Goal: Transaction & Acquisition: Purchase product/service

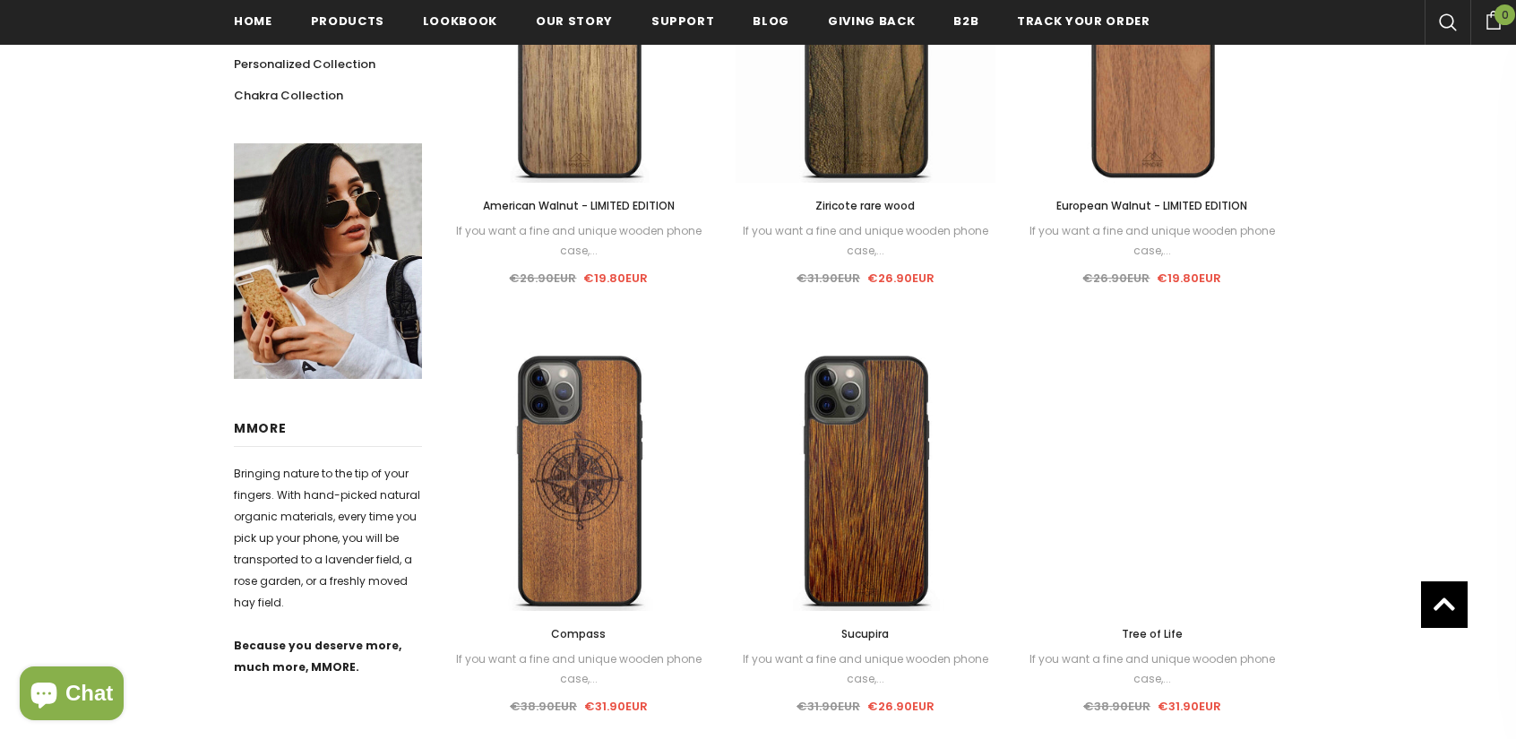
scroll to position [717, 0]
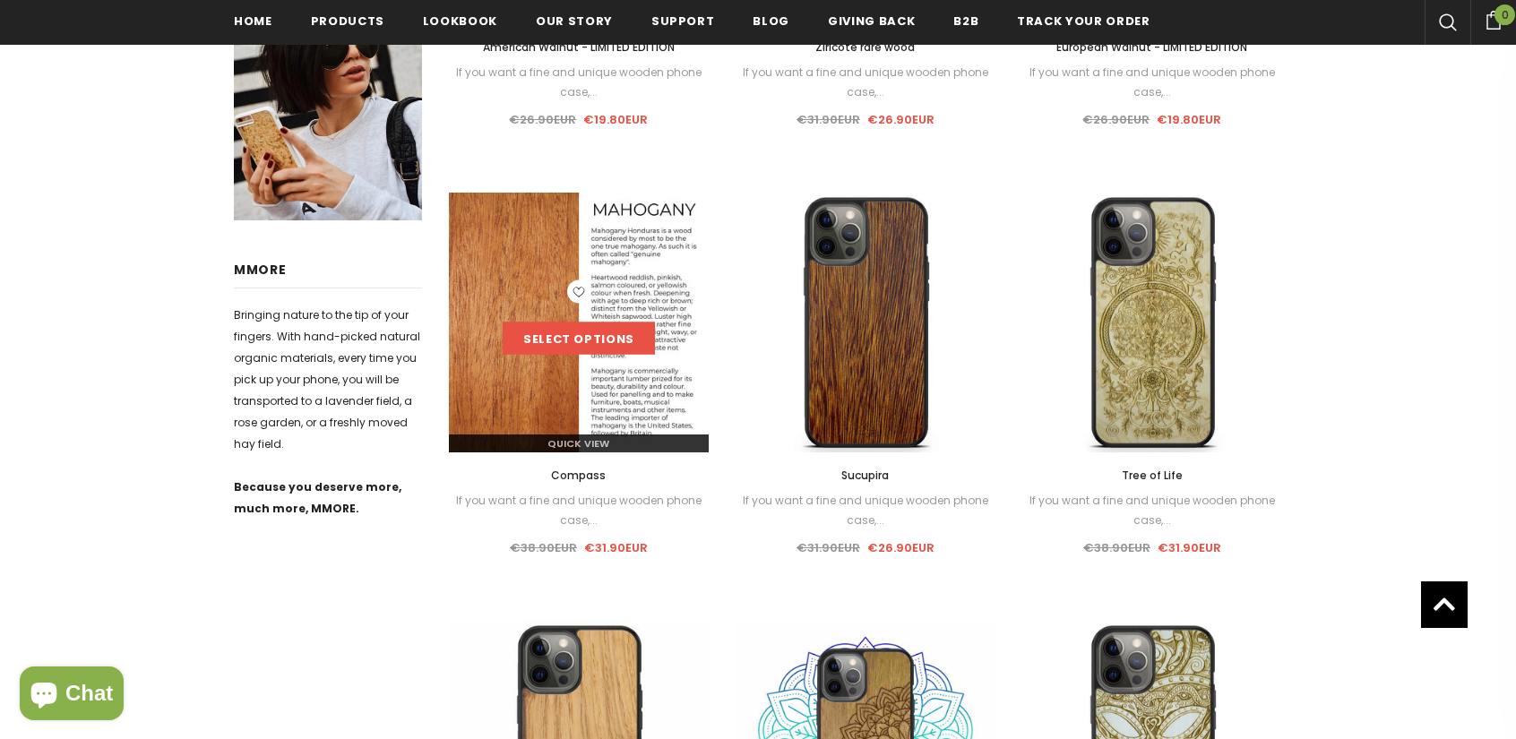
click at [602, 336] on link "Select options" at bounding box center [579, 338] width 152 height 32
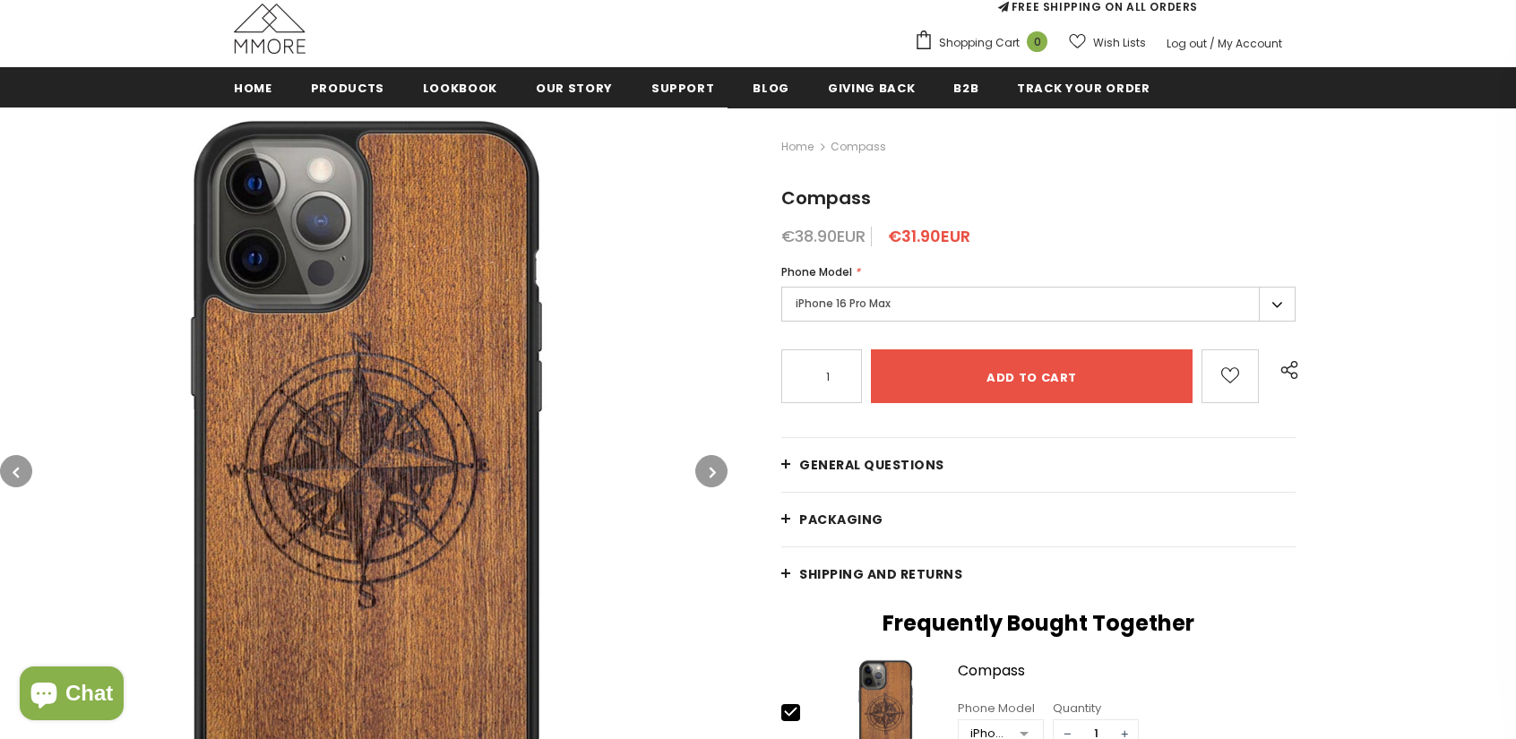
scroll to position [179, 0]
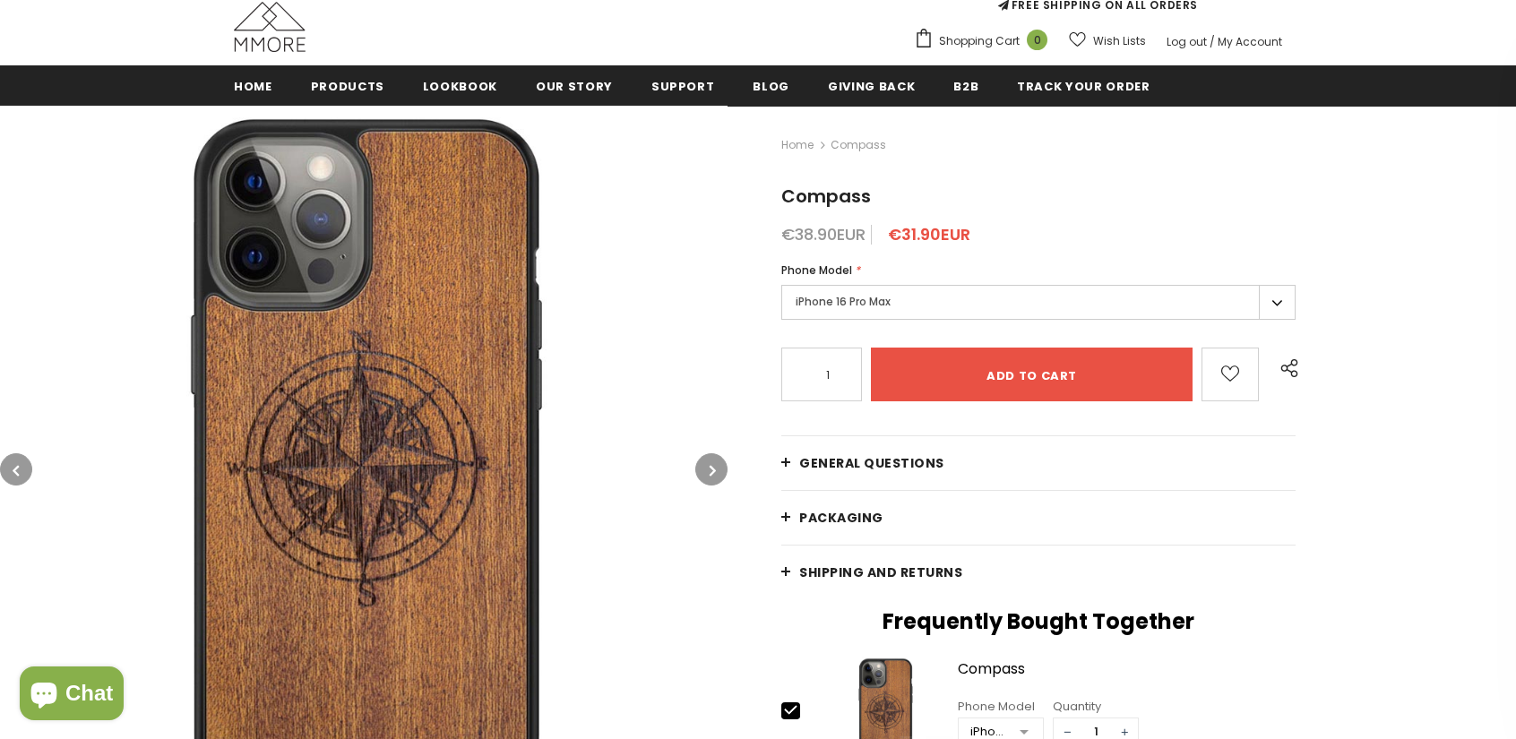
click at [940, 304] on label "iPhone 16 Pro Max" at bounding box center [1038, 302] width 514 height 35
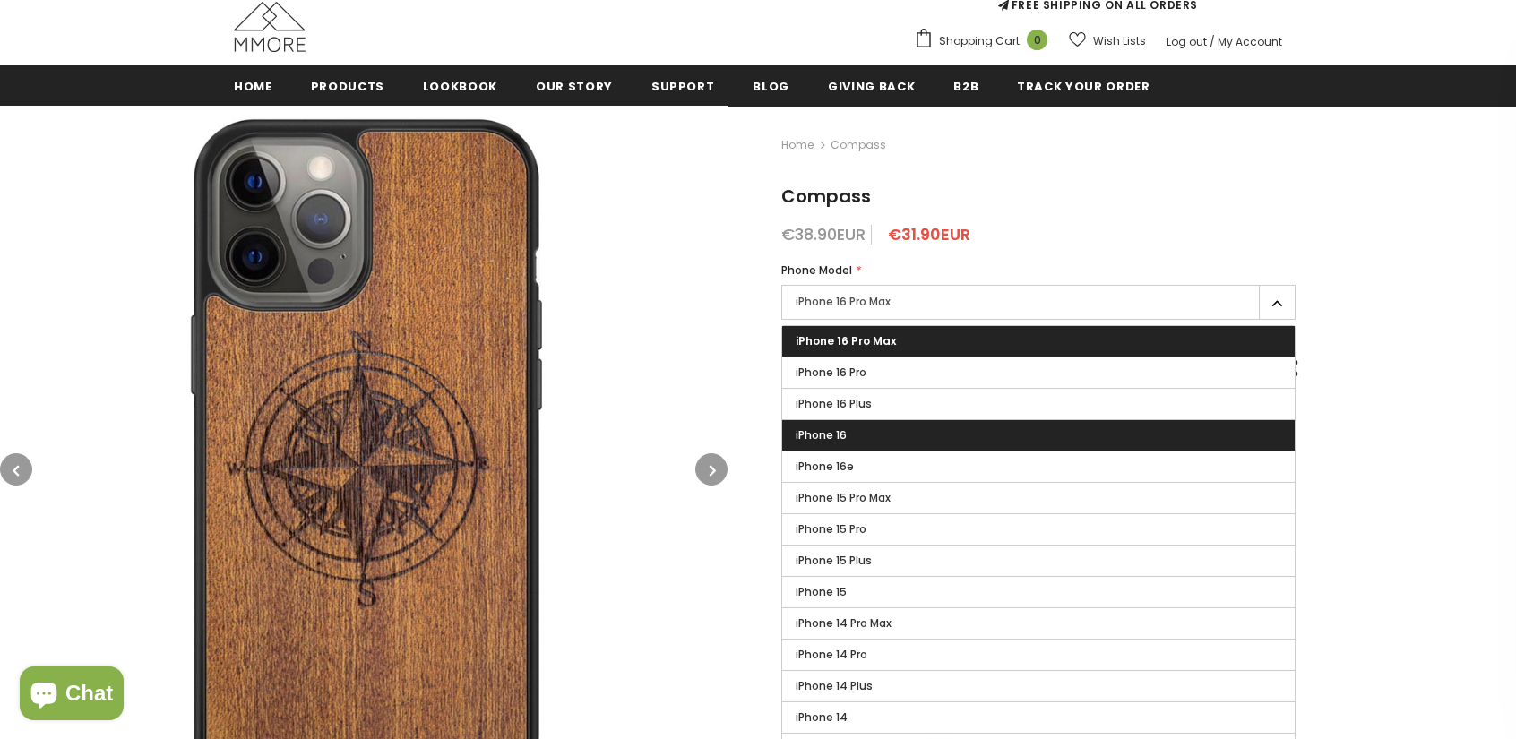
click at [879, 440] on label "iPhone 16" at bounding box center [1038, 435] width 512 height 30
click at [0, 0] on input "iPhone 16" at bounding box center [0, 0] width 0 height 0
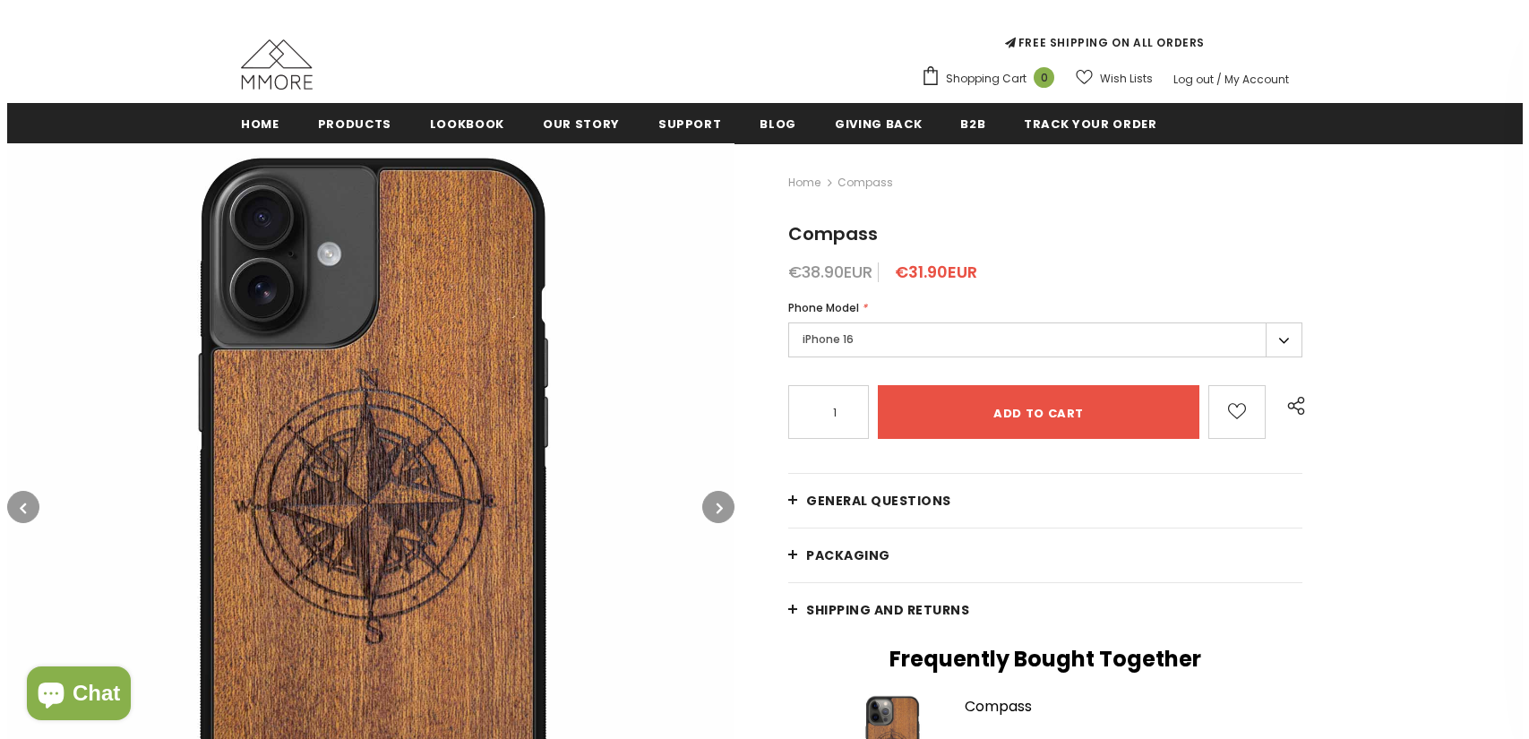
scroll to position [179, 0]
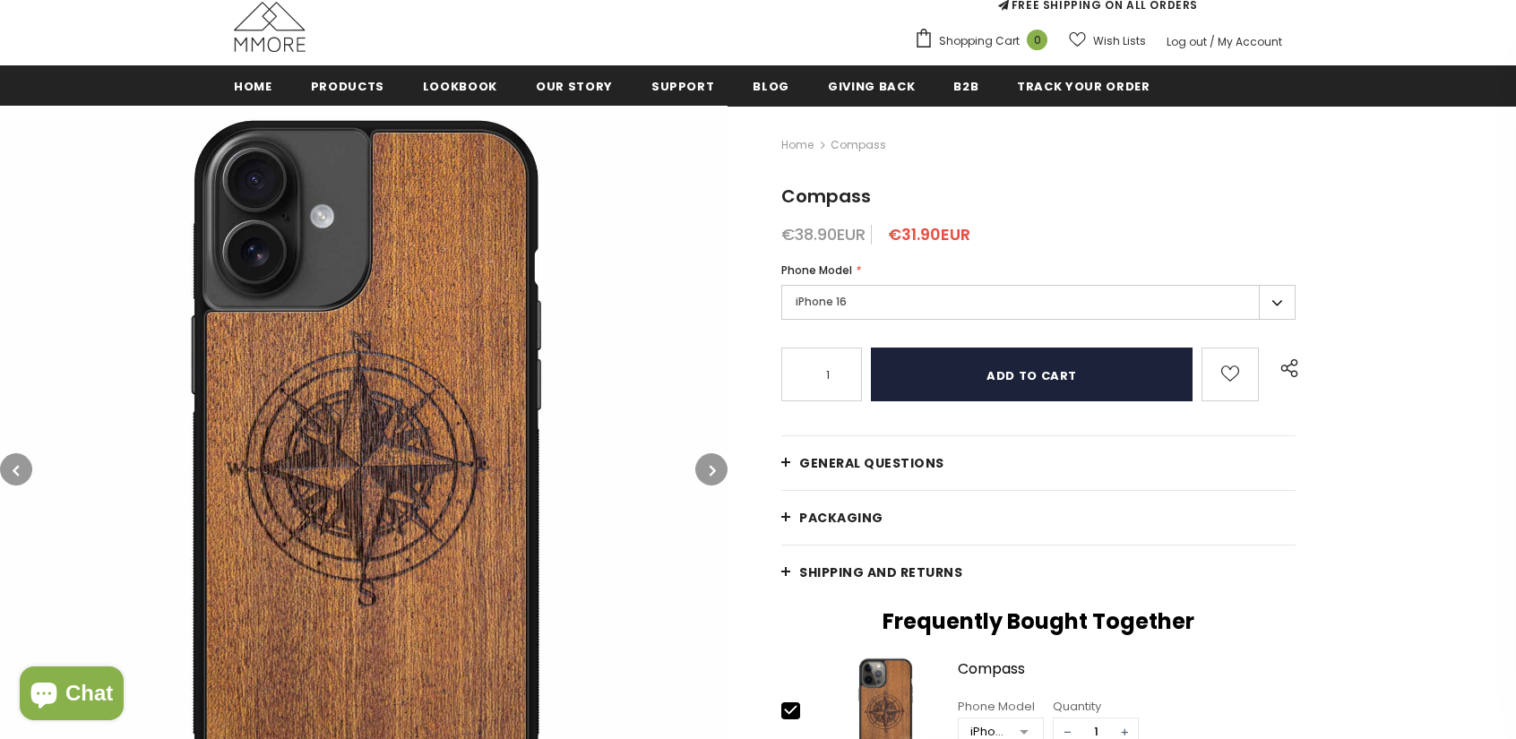
click at [967, 386] on input "Add to cart" at bounding box center [1032, 375] width 322 height 54
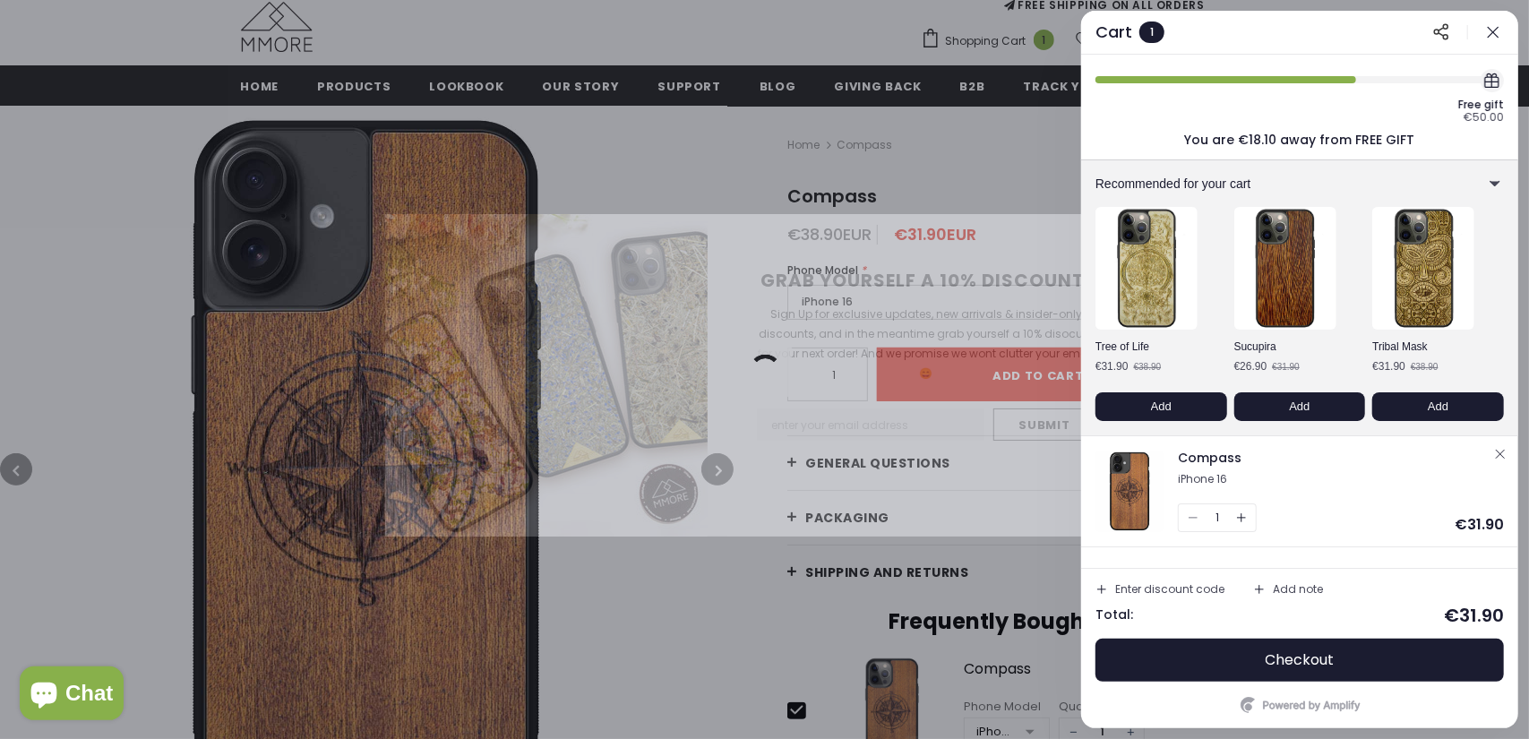
click at [1176, 587] on div "Enter discount code" at bounding box center [1169, 589] width 109 height 11
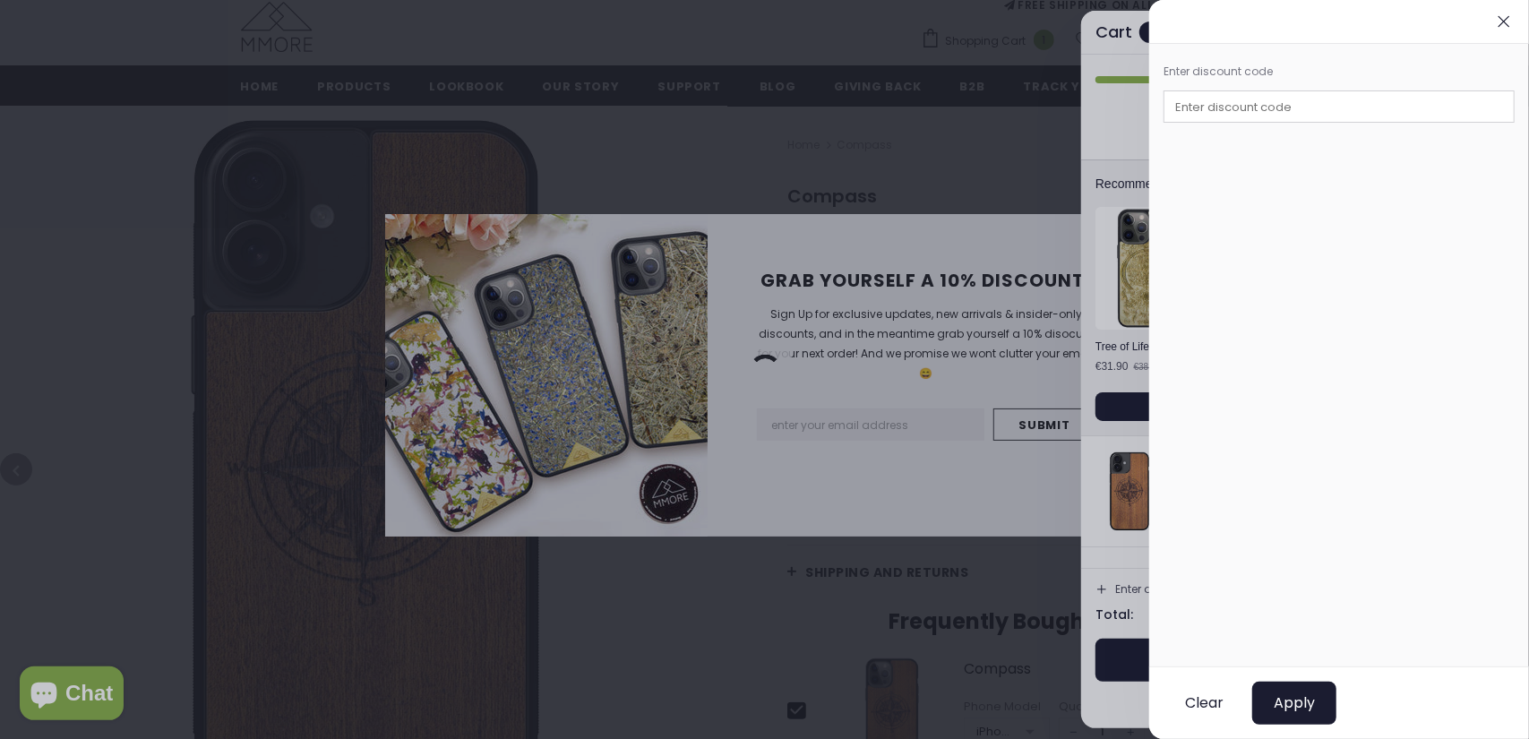
click at [1241, 107] on input "text" at bounding box center [1339, 106] width 351 height 32
type input "DS-Terralink"
click at [1281, 701] on span "Apply" at bounding box center [1294, 703] width 41 height 18
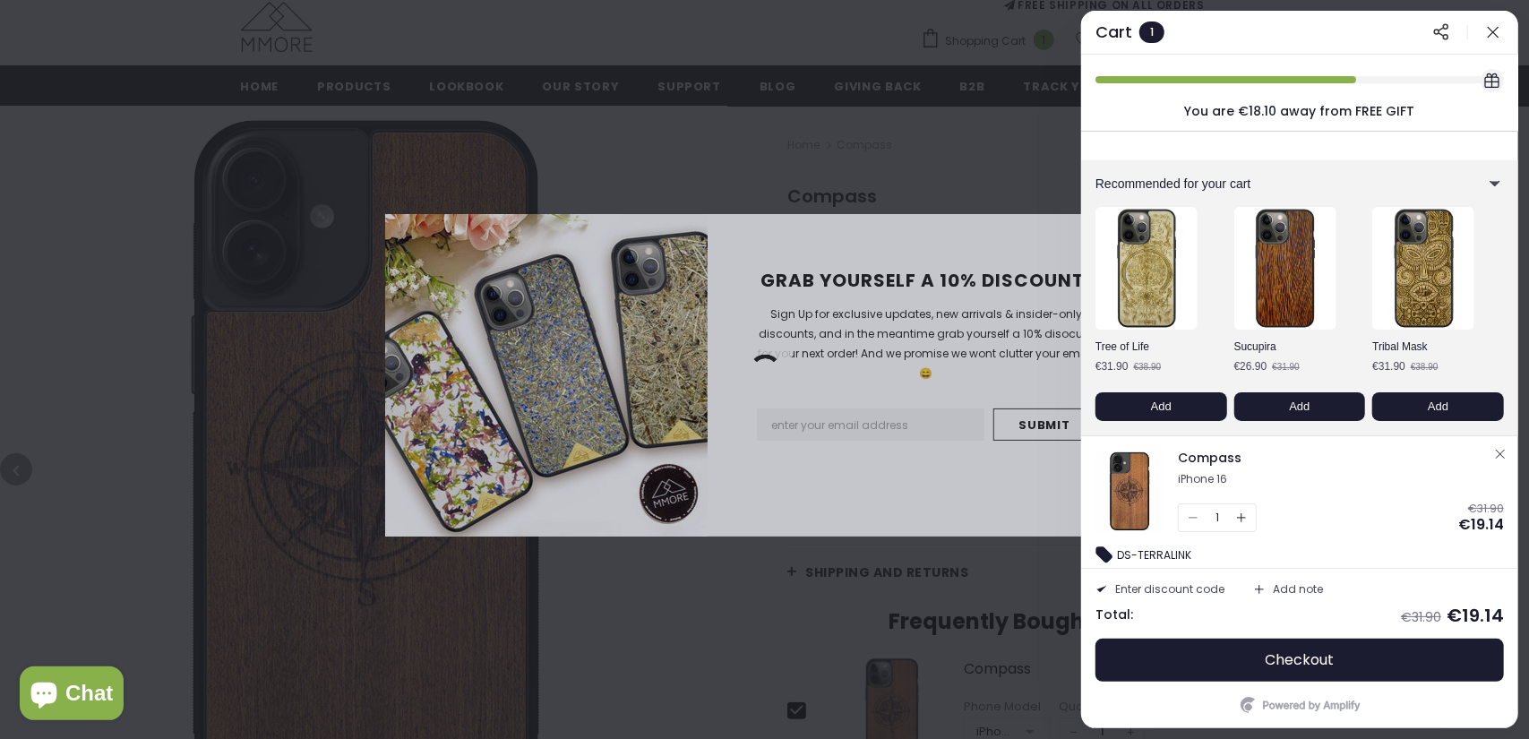
scroll to position [13, 0]
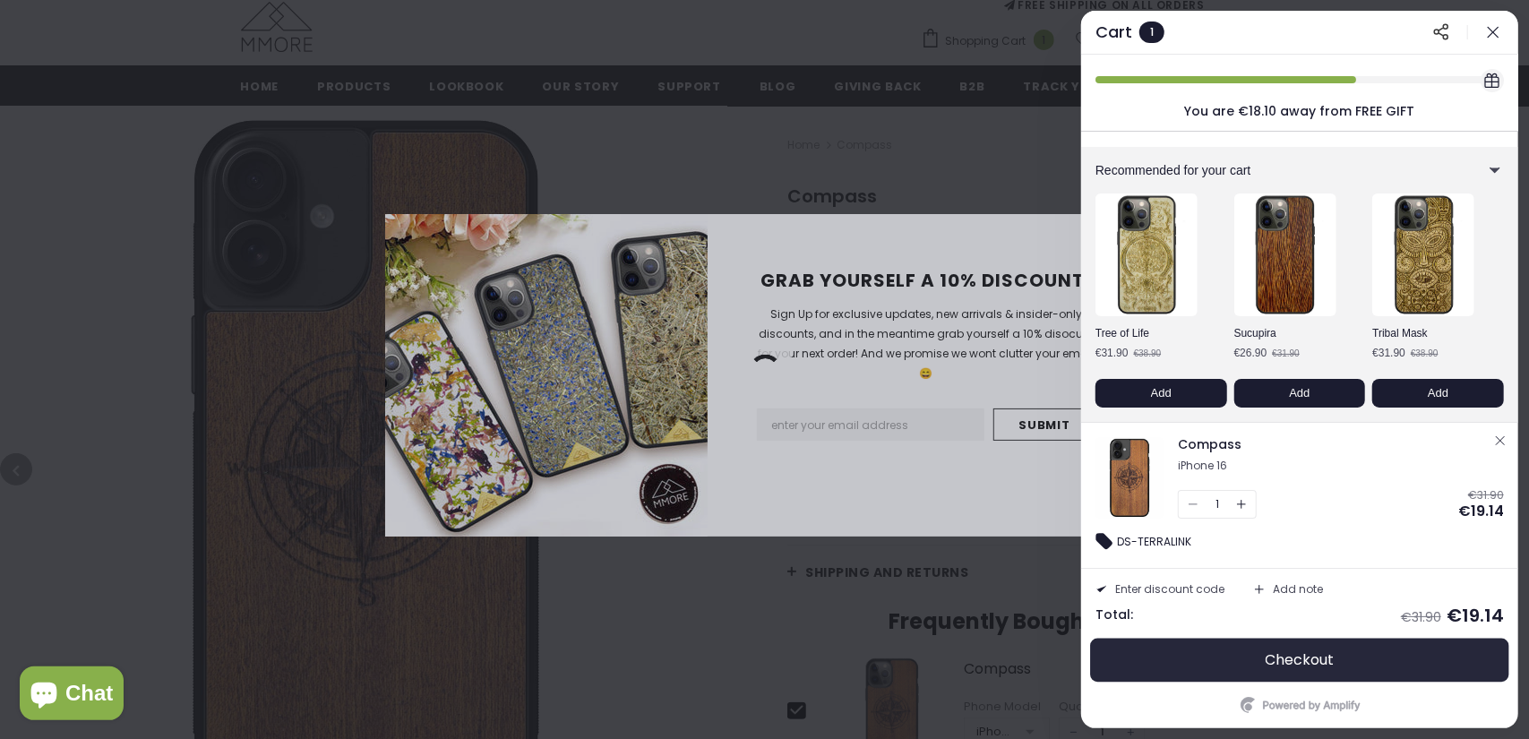
click at [1267, 653] on span "Checkout" at bounding box center [1300, 660] width 69 height 18
